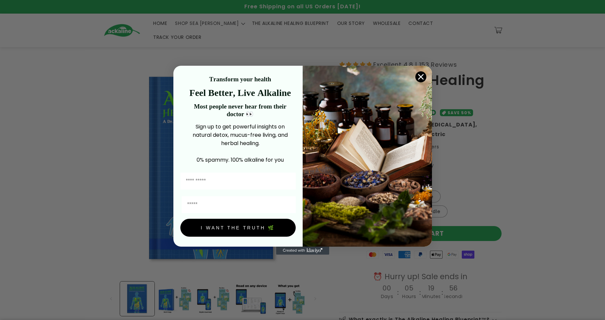
click at [423, 75] on icon "Close dialog" at bounding box center [420, 76] width 5 height 5
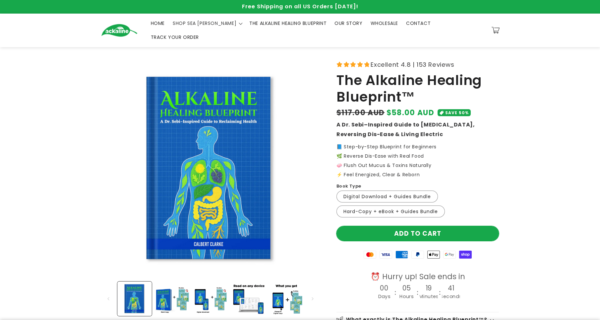
click at [414, 226] on button "Add to cart" at bounding box center [417, 233] width 162 height 15
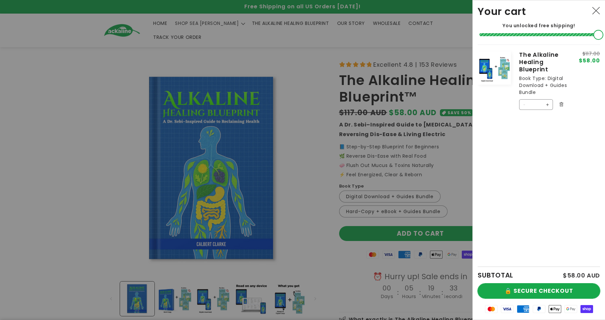
click at [486, 292] on button "🔒 SECURE CHECKOUT" at bounding box center [539, 290] width 122 height 15
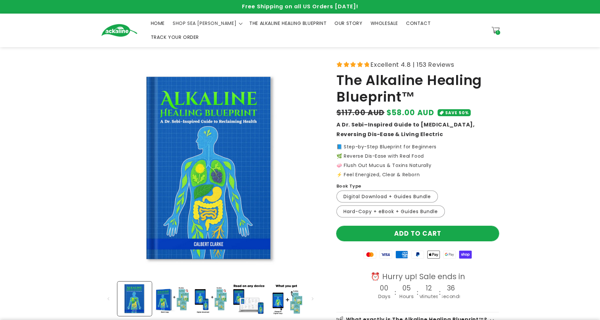
click at [404, 226] on button "Add to cart" at bounding box center [417, 233] width 162 height 15
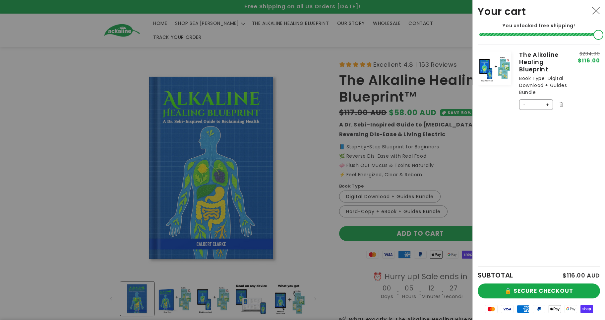
click at [524, 105] on button "Decrease quantity for The Alkaline Healing Blueprint" at bounding box center [524, 104] width 11 height 11
type input "*"
click at [485, 288] on button "🔒 SECURE CHECKOUT" at bounding box center [539, 290] width 122 height 15
